Goal: Answer question/provide support: Answer question/provide support

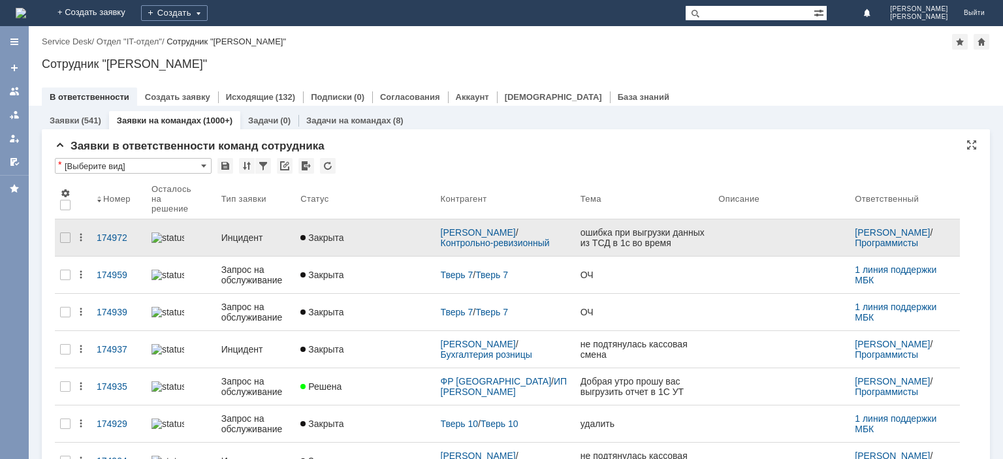
click at [256, 232] on div "Инцидент" at bounding box center [255, 237] width 69 height 10
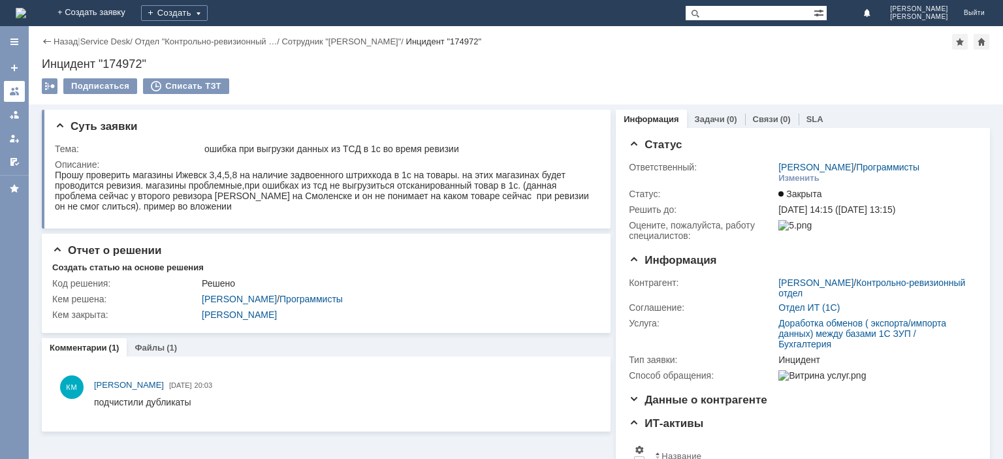
click at [19, 96] on div at bounding box center [14, 91] width 10 height 10
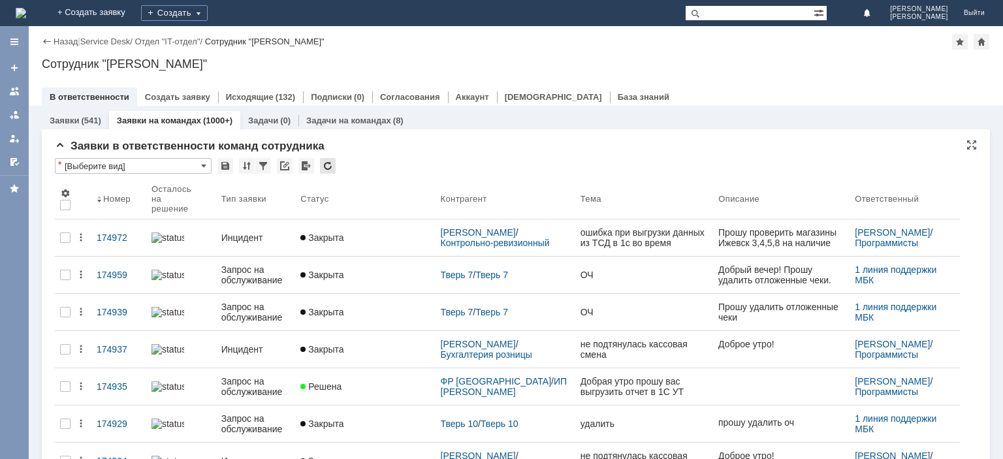
click at [327, 169] on div at bounding box center [328, 166] width 16 height 16
click at [329, 162] on div at bounding box center [328, 166] width 16 height 16
click at [334, 168] on div at bounding box center [328, 166] width 16 height 16
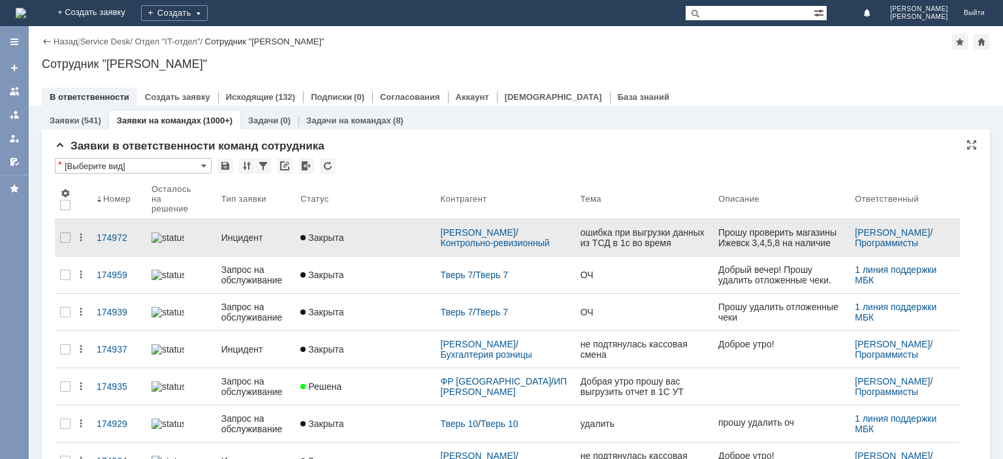
click at [235, 232] on div "Инцидент" at bounding box center [255, 237] width 69 height 10
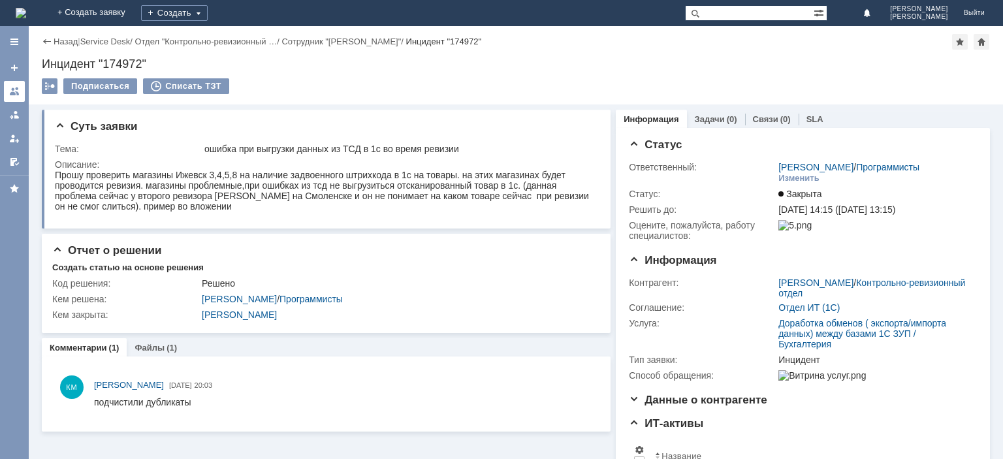
click at [14, 88] on div at bounding box center [14, 91] width 10 height 10
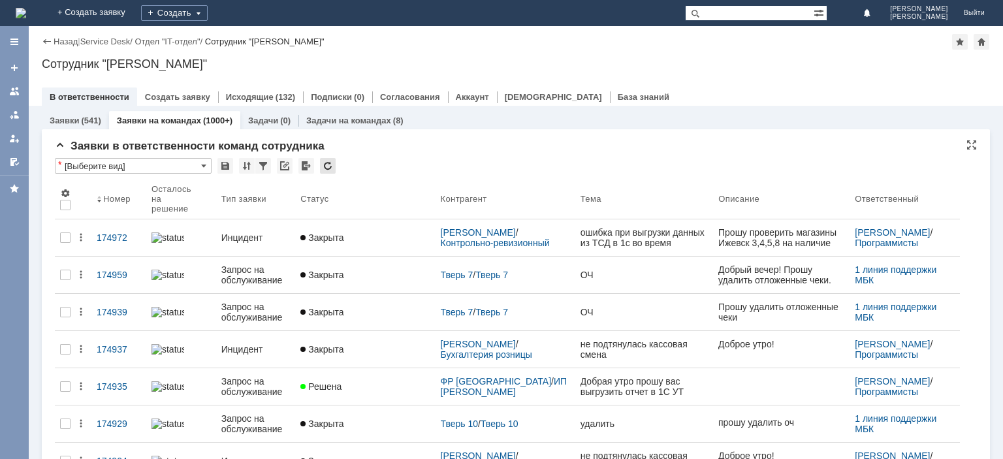
click at [332, 166] on div at bounding box center [328, 166] width 16 height 16
